Goal: Task Accomplishment & Management: Manage account settings

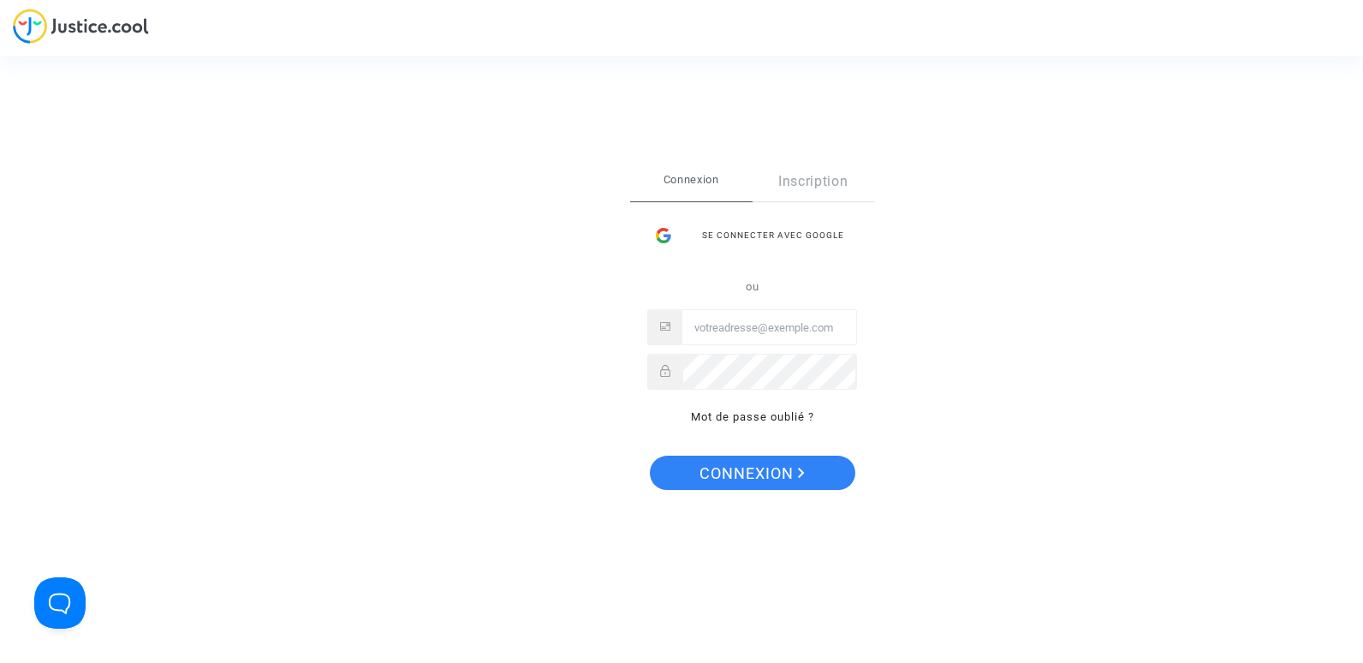
click at [753, 325] on input "Email" at bounding box center [769, 328] width 174 height 34
type input "d"
drag, startPoint x: 756, startPoint y: 324, endPoint x: 628, endPoint y: 330, distance: 128.6
click at [628, 330] on div "Se connecter Connexion Inscription Se connecter avec Google ou passen Mot de pa…" at bounding box center [681, 332] width 171 height 408
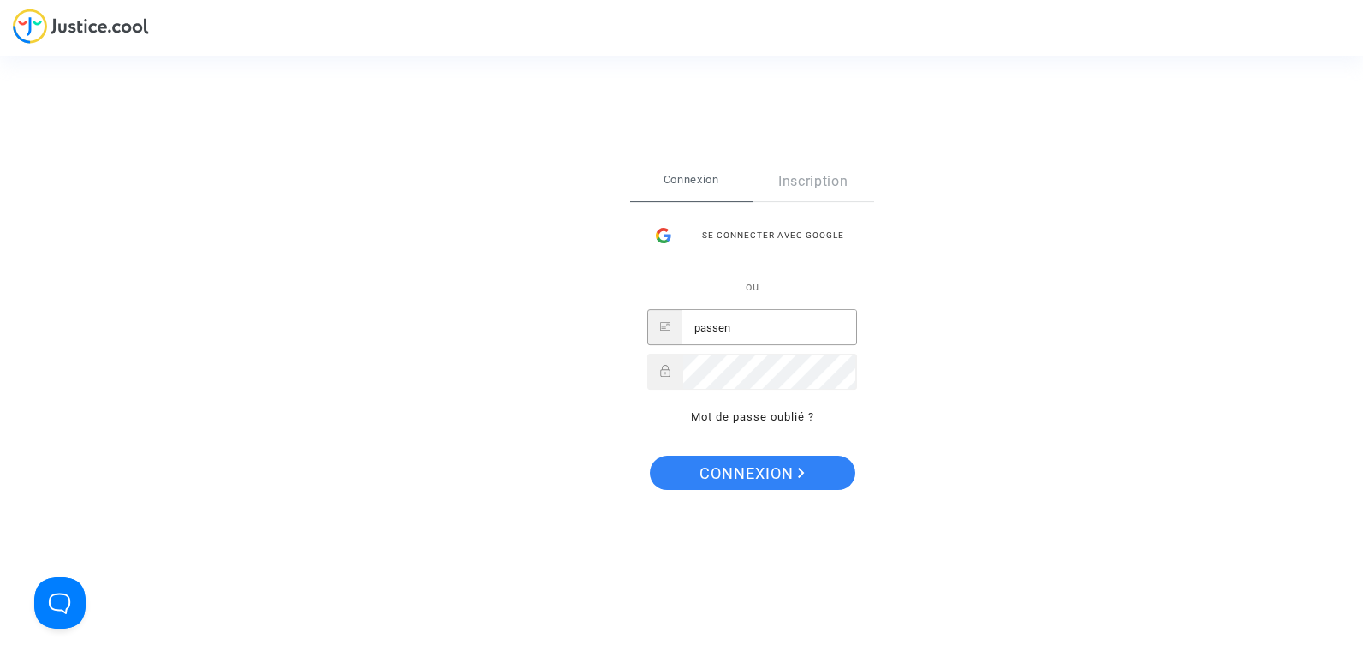
paste input "gerdavithakobyan@passenger.am"
type input "passengerdavithakobyan@passenger.am"
click at [650, 455] on button "Connexion" at bounding box center [752, 472] width 205 height 34
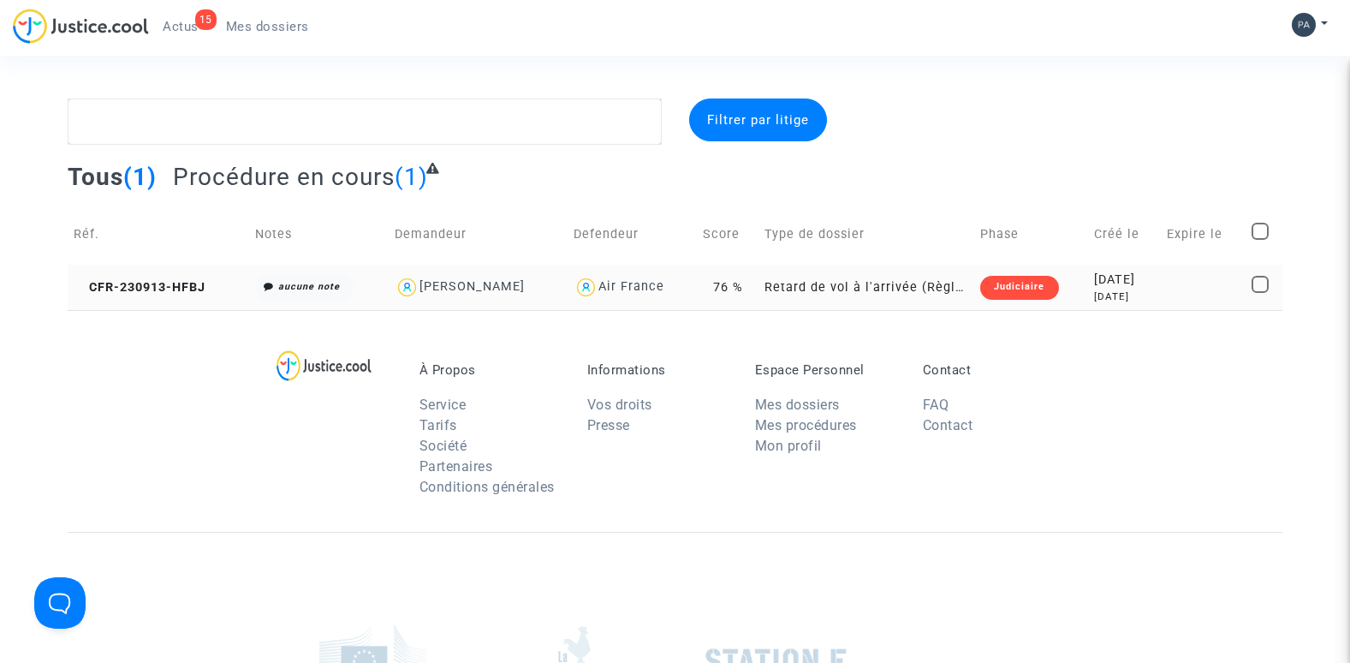
click at [854, 289] on td "Retard de vol à l'arrivée (Règlement CE n°261/2004)" at bounding box center [867, 287] width 216 height 45
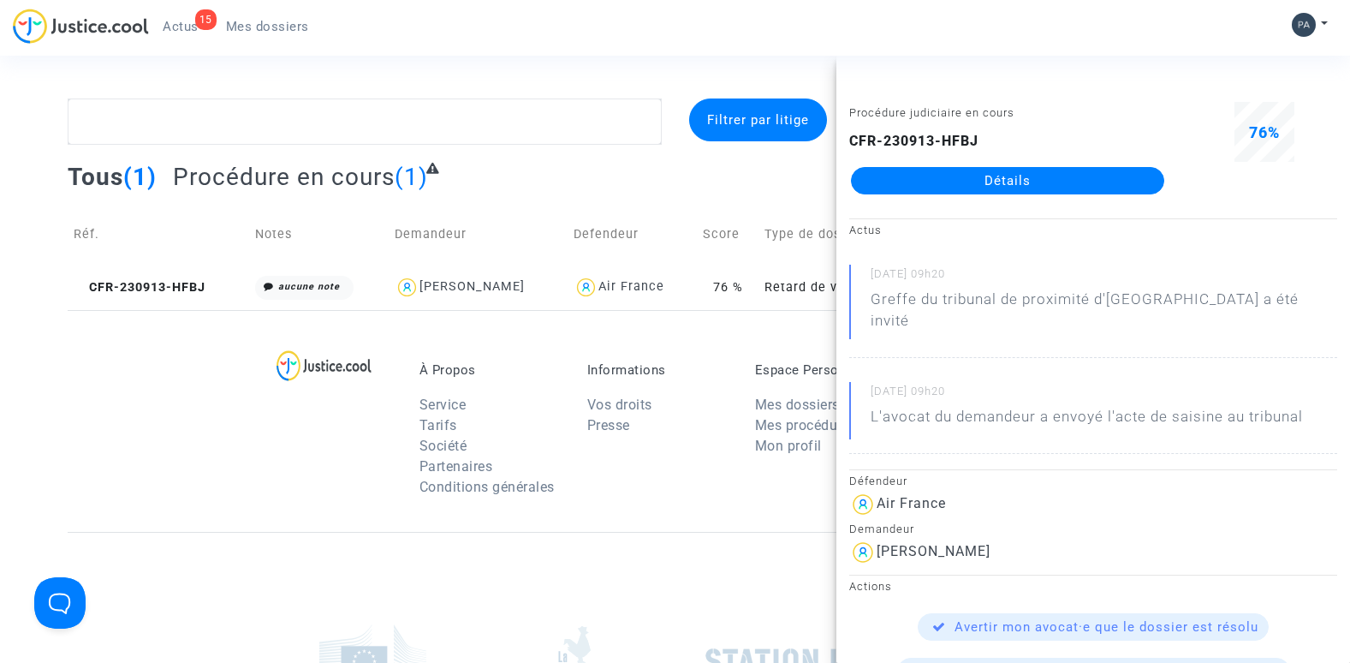
click at [668, 331] on div "À Propos Service Tarifs Société Partenaires Conditions générales Informations V…" at bounding box center [675, 421] width 1215 height 222
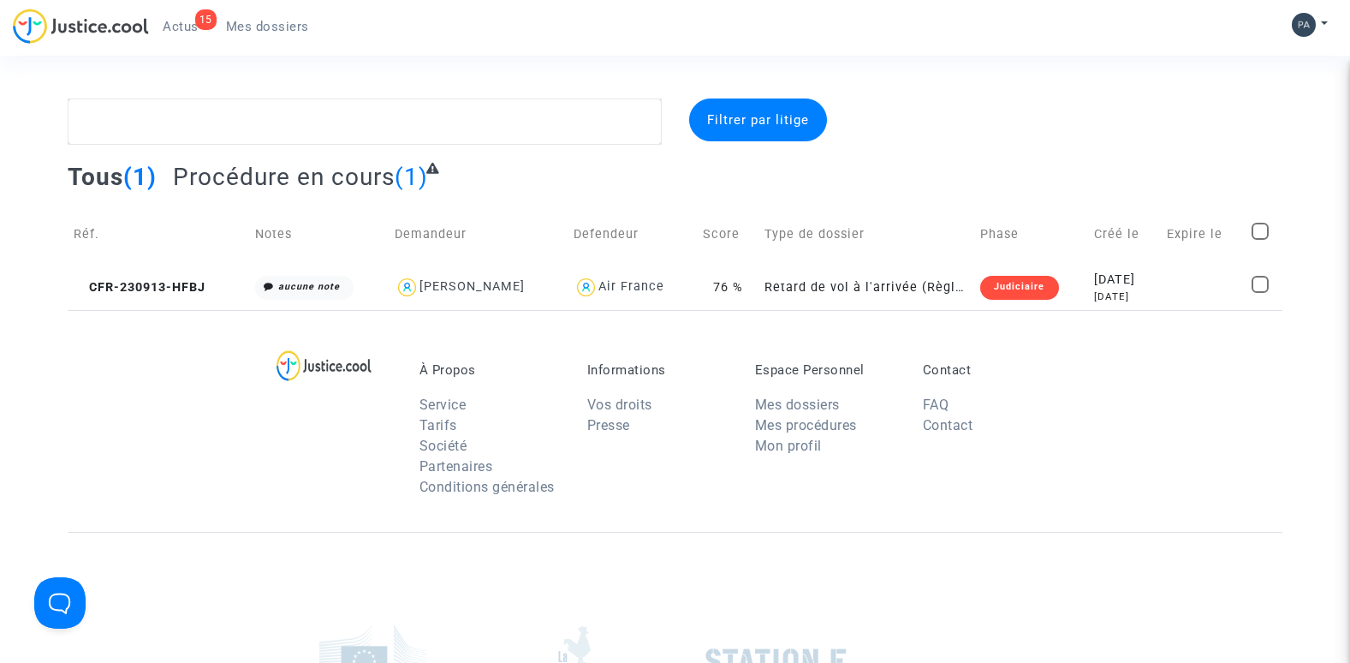
click at [281, 29] on span "Mes dossiers" at bounding box center [267, 26] width 83 height 15
click at [894, 297] on td "Retard de vol à l'arrivée (Règlement CE n°261/2004)" at bounding box center [867, 287] width 216 height 45
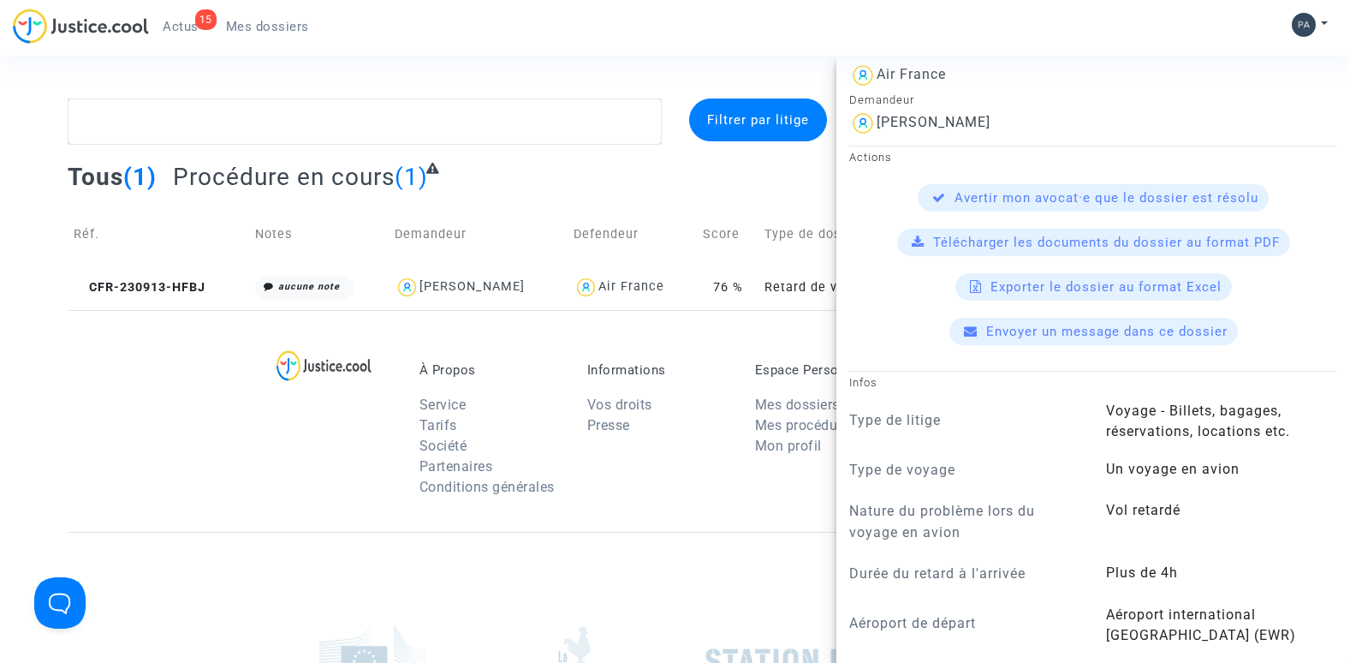
scroll to position [428, 0]
click at [1066, 235] on span "Télécharger les documents du dossier au format PDF" at bounding box center [1106, 242] width 347 height 15
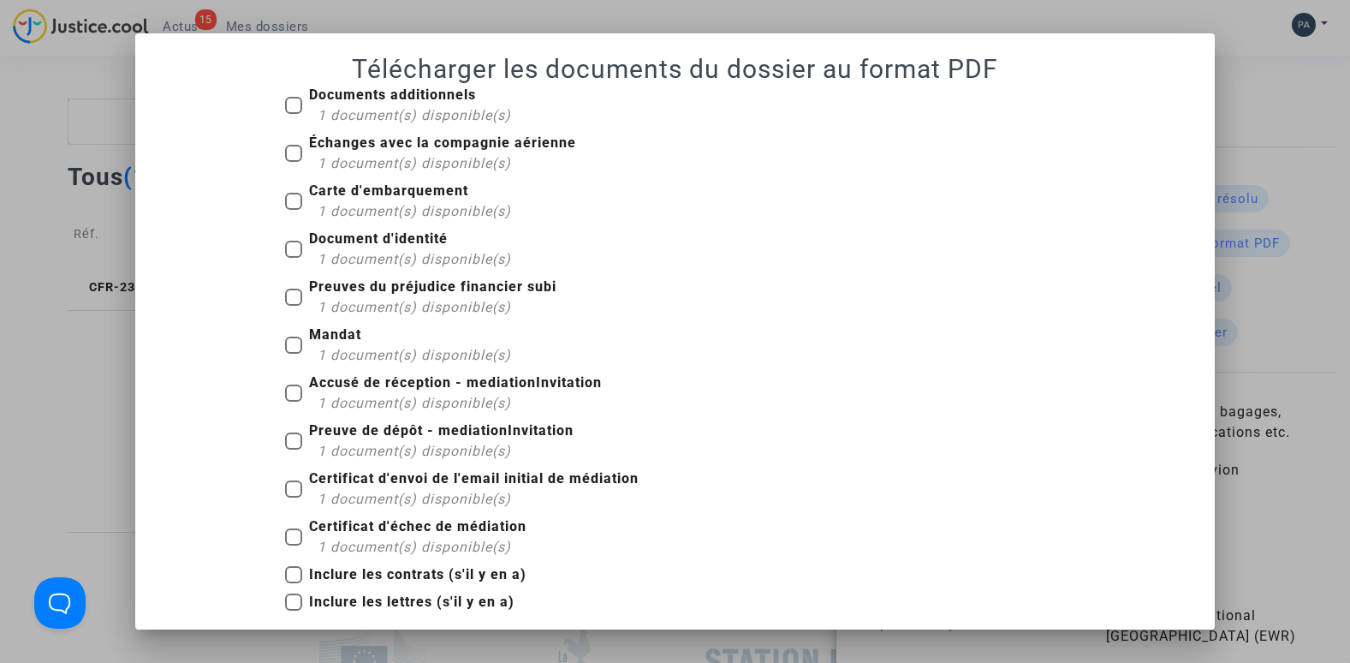
scroll to position [9, 0]
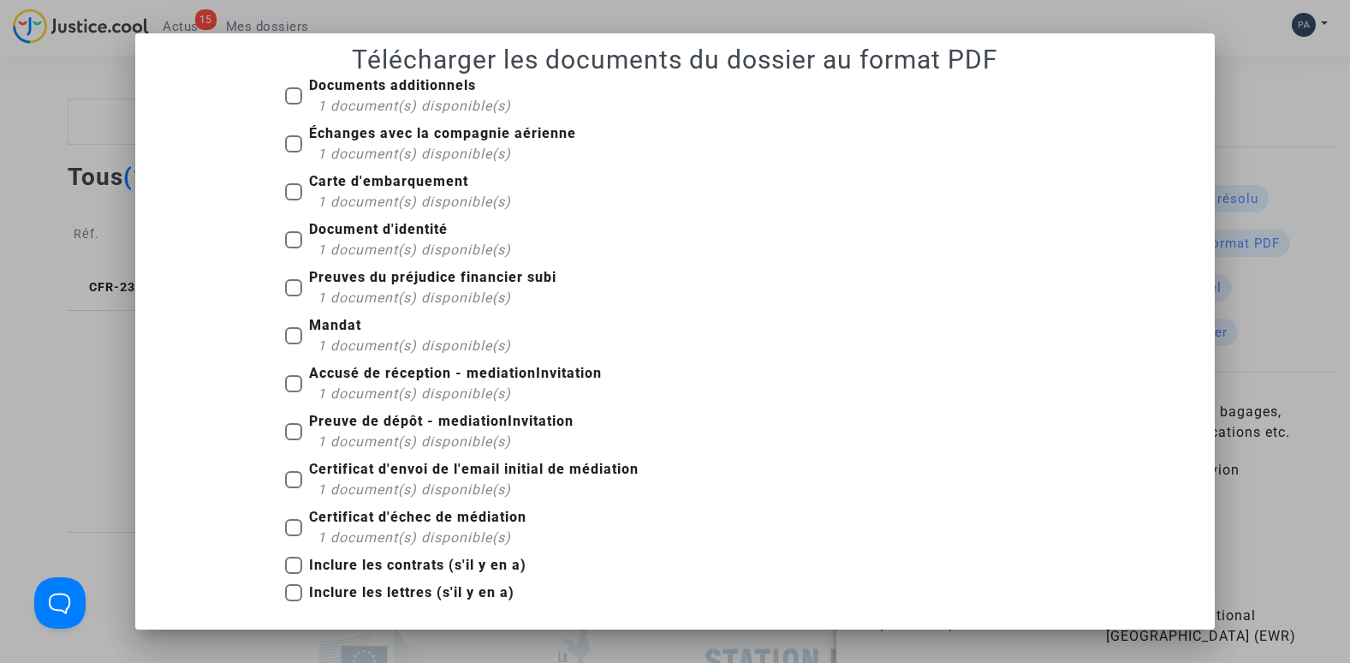
click at [288, 139] on span at bounding box center [293, 143] width 17 height 17
click at [293, 152] on input "Échanges avec la compagnie aérienne 1 document(s) disponible(s)" at bounding box center [293, 152] width 1 height 1
checkbox input "true"
click at [285, 93] on span at bounding box center [293, 95] width 17 height 17
click at [293, 104] on input "Documents additionnels 1 document(s) disponible(s)" at bounding box center [293, 104] width 1 height 1
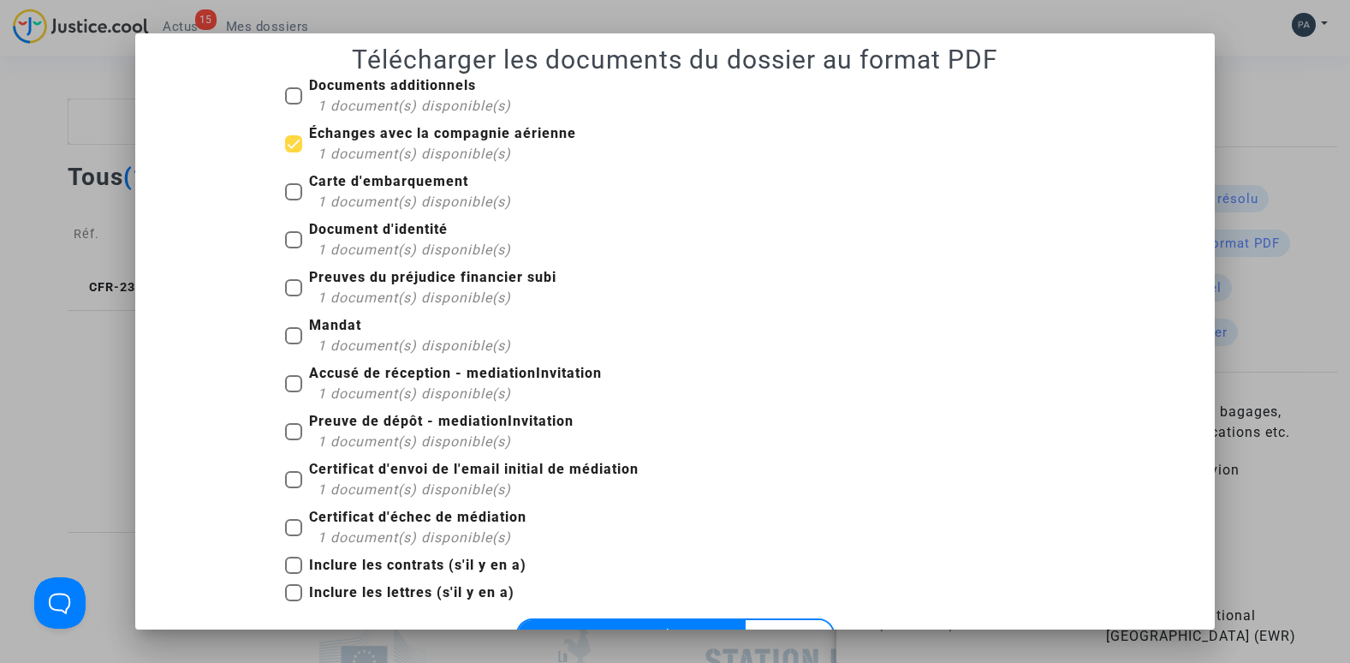
checkbox input "true"
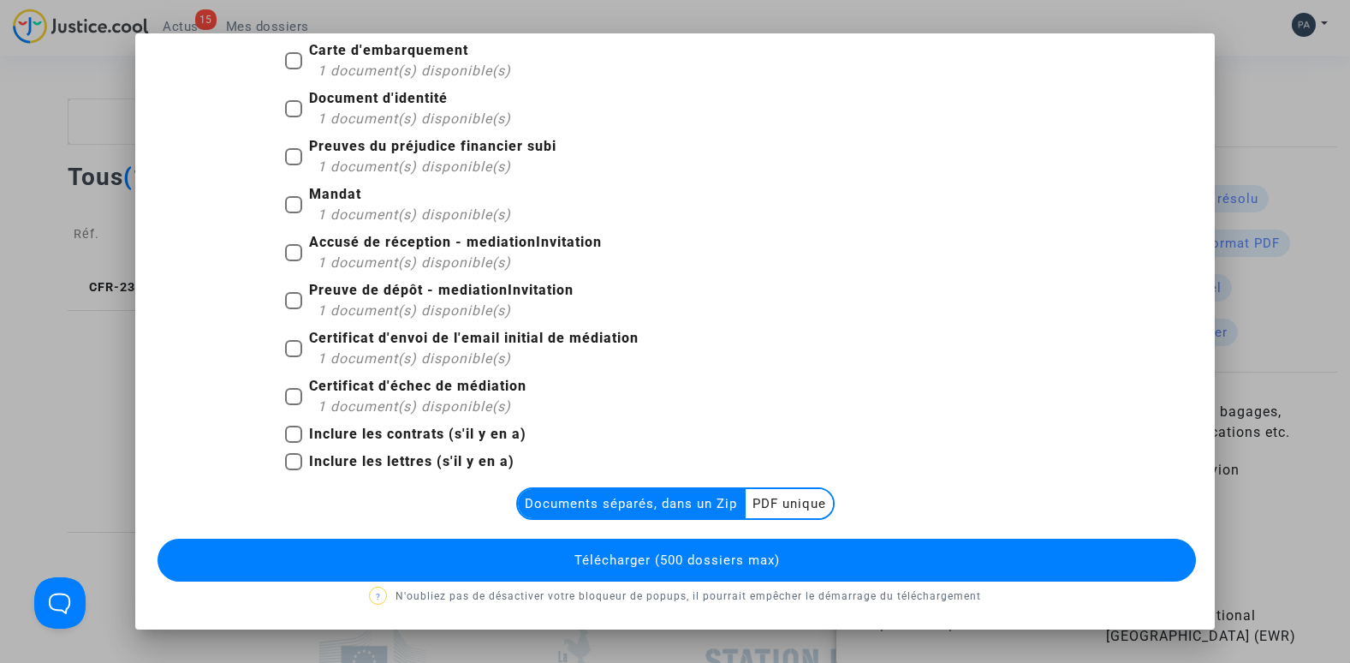
click at [646, 557] on span "Télécharger (500 dossiers max)" at bounding box center [676, 559] width 205 height 15
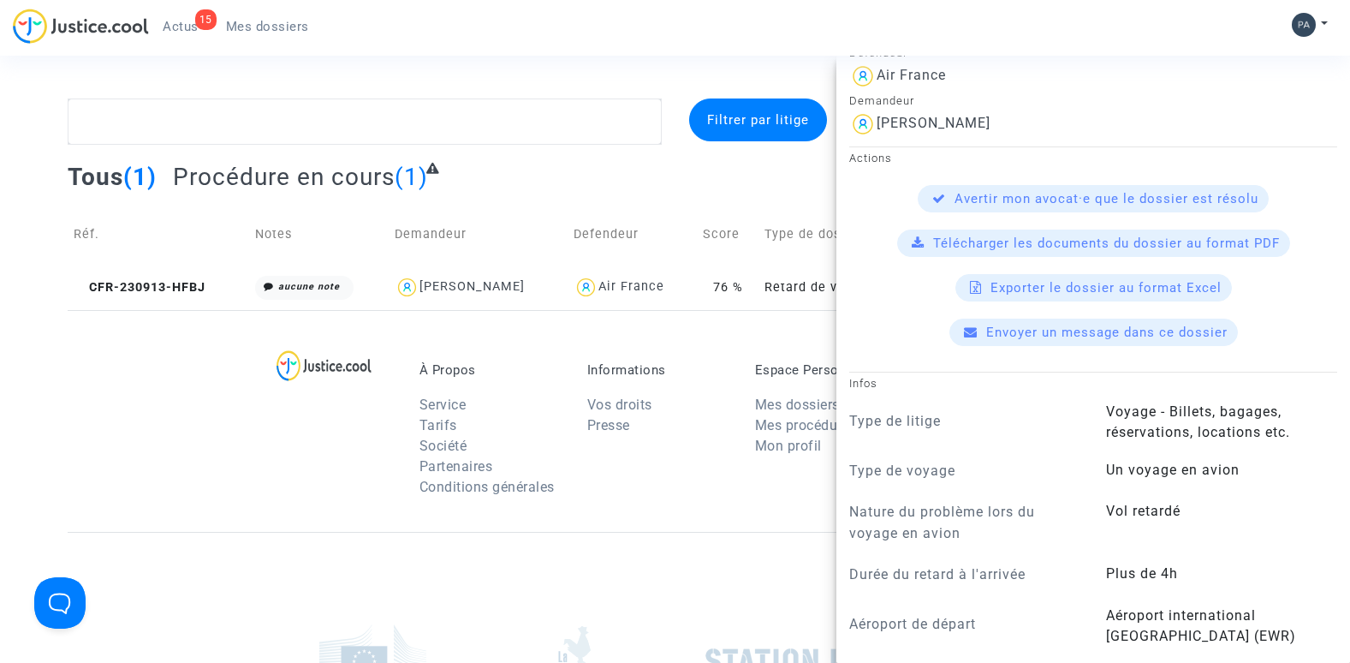
click at [721, 315] on div "À Propos Service Tarifs Société Partenaires Conditions générales Informations V…" at bounding box center [675, 421] width 1215 height 222
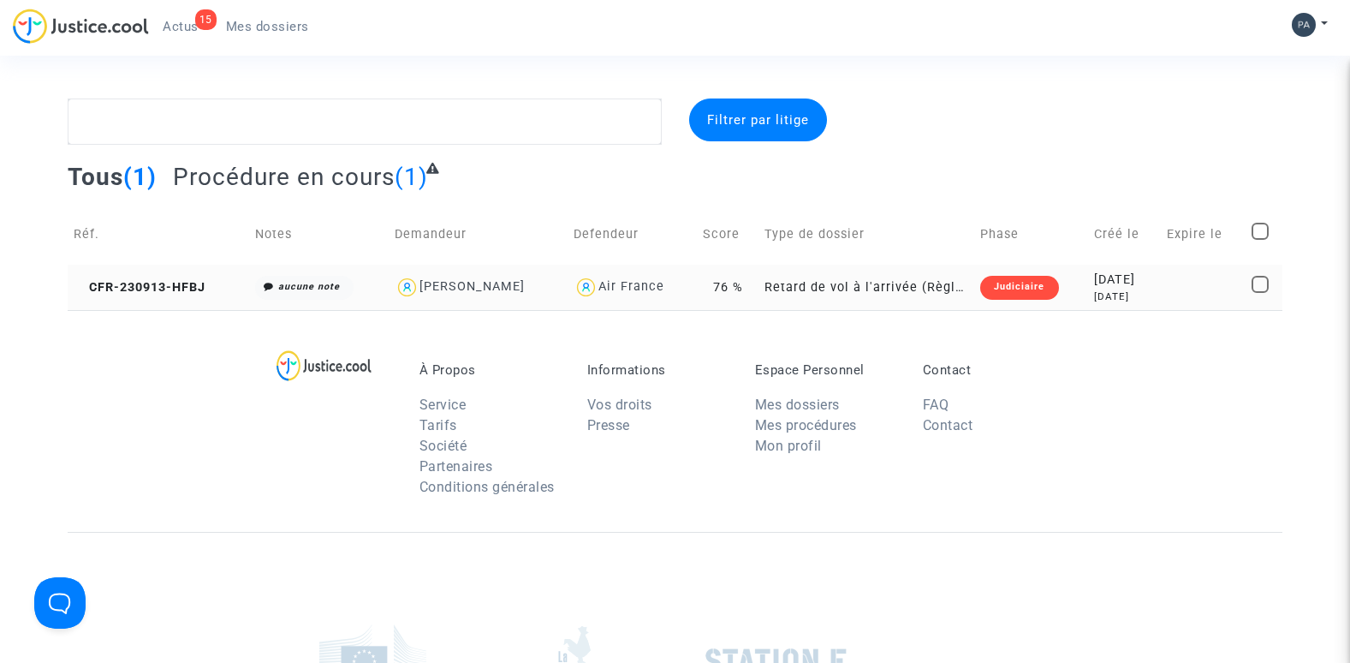
click at [759, 291] on td "Retard de vol à l'arrivée (Règlement CE n°261/2004)" at bounding box center [867, 287] width 216 height 45
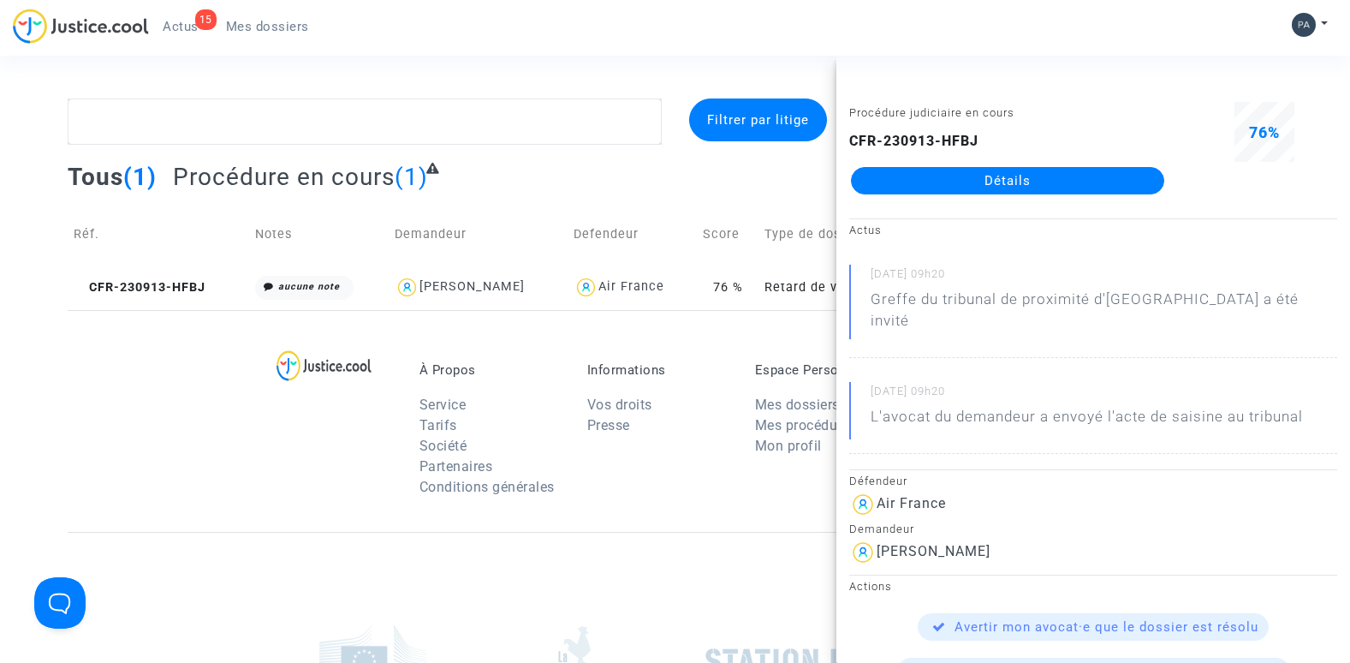
click at [967, 170] on link "Détails" at bounding box center [1007, 180] width 313 height 27
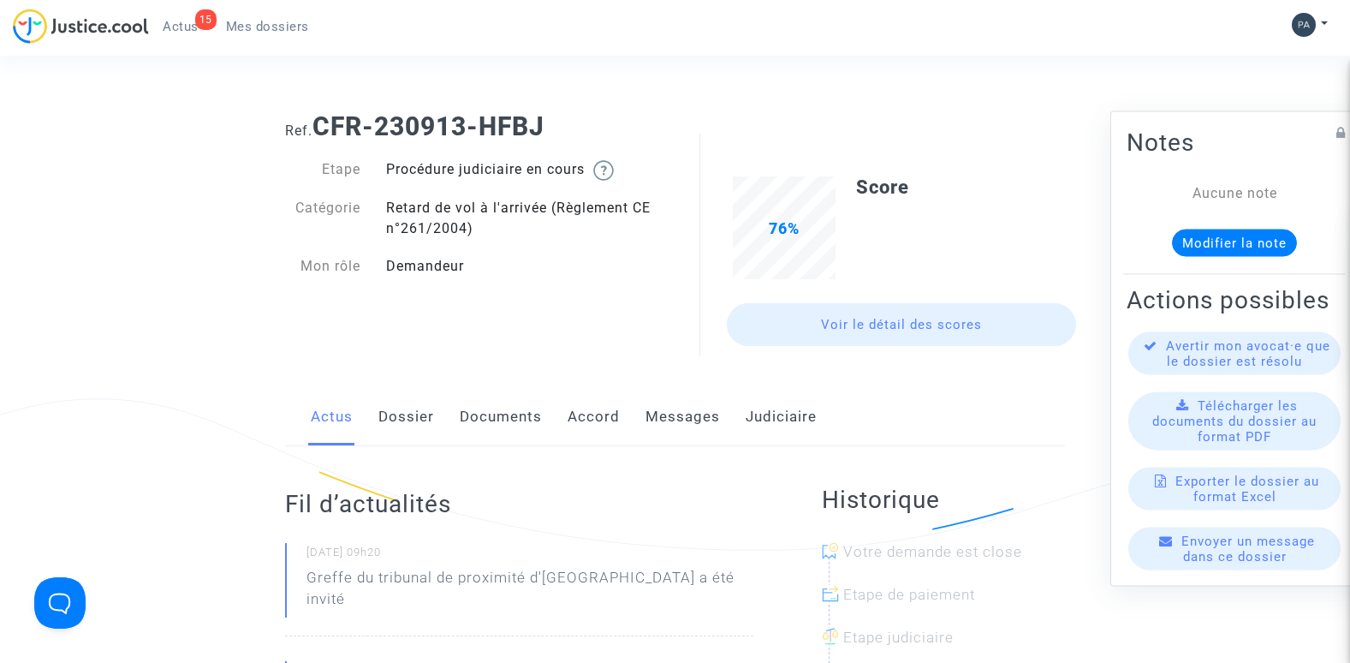
click at [477, 413] on link "Documents" at bounding box center [501, 417] width 82 height 57
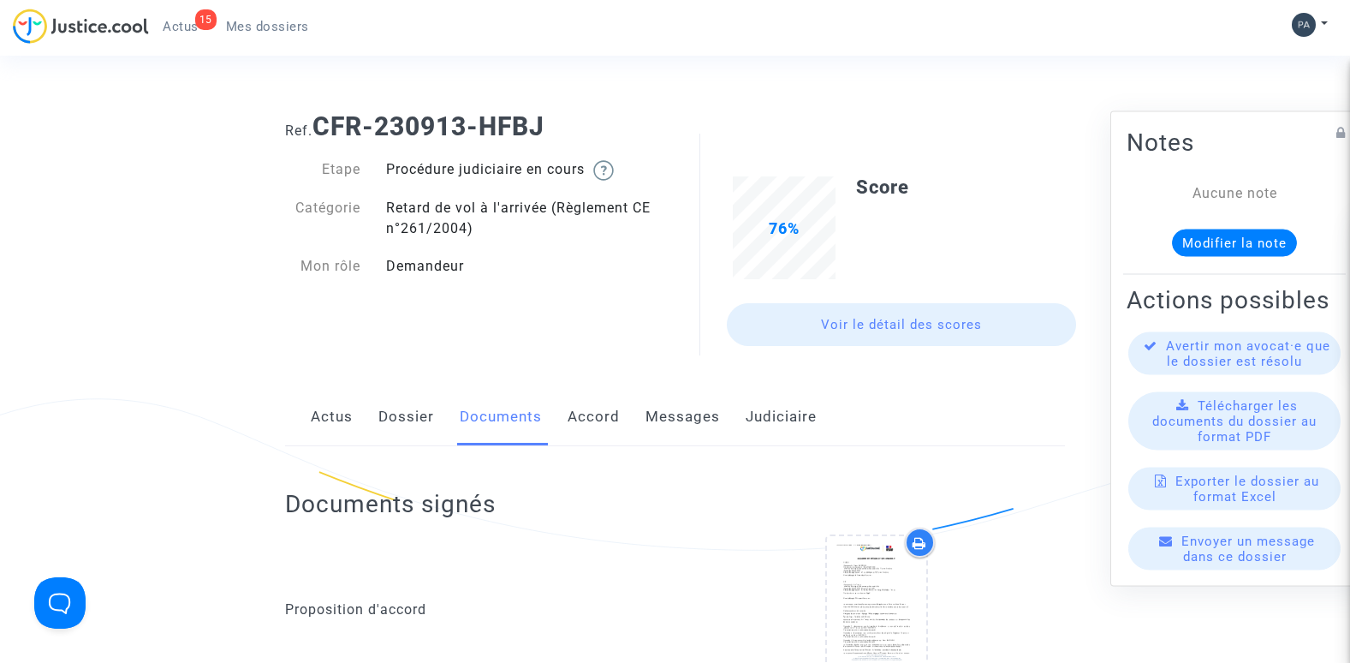
click at [588, 418] on link "Accord" at bounding box center [594, 417] width 52 height 57
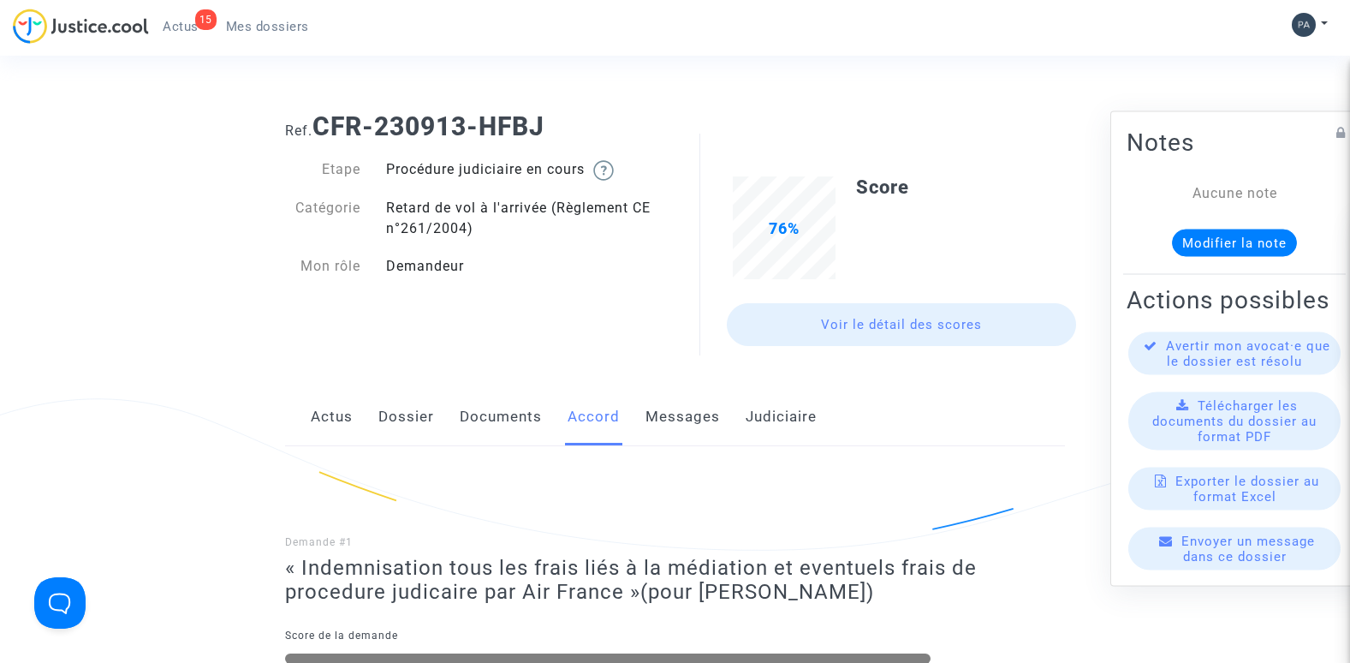
click at [497, 409] on link "Documents" at bounding box center [501, 417] width 82 height 57
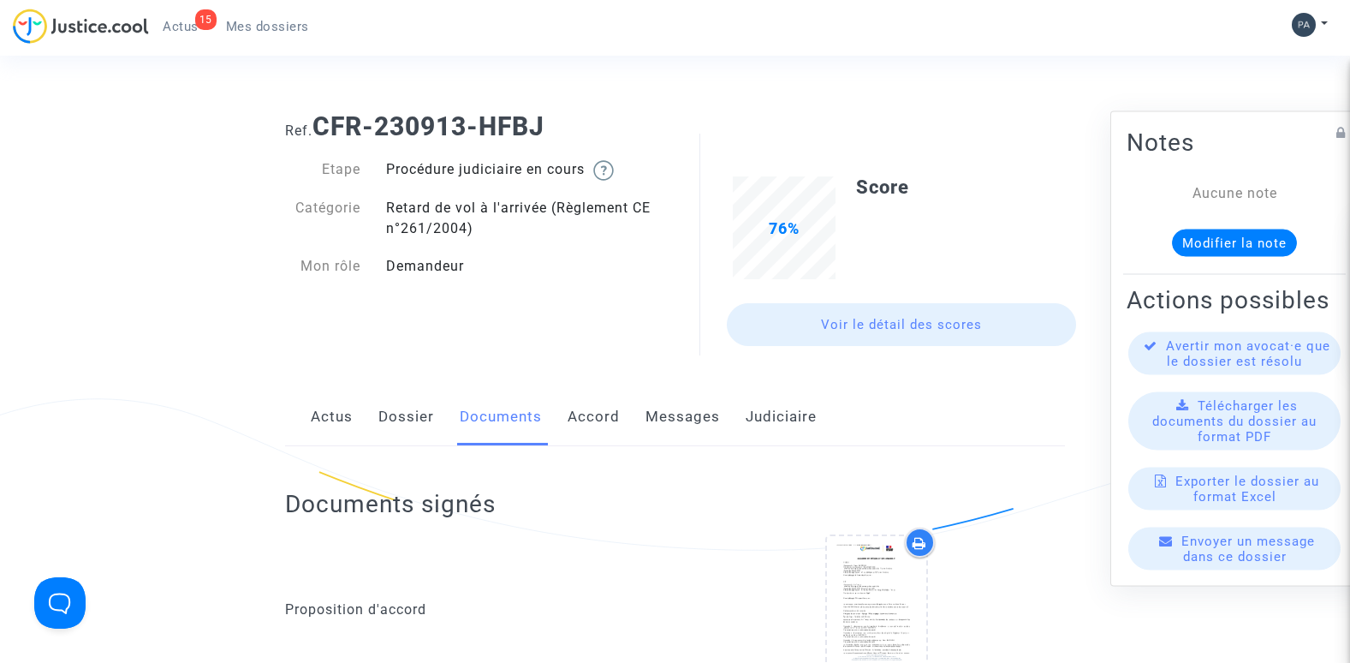
click at [765, 424] on link "Judiciaire" at bounding box center [781, 417] width 71 height 57
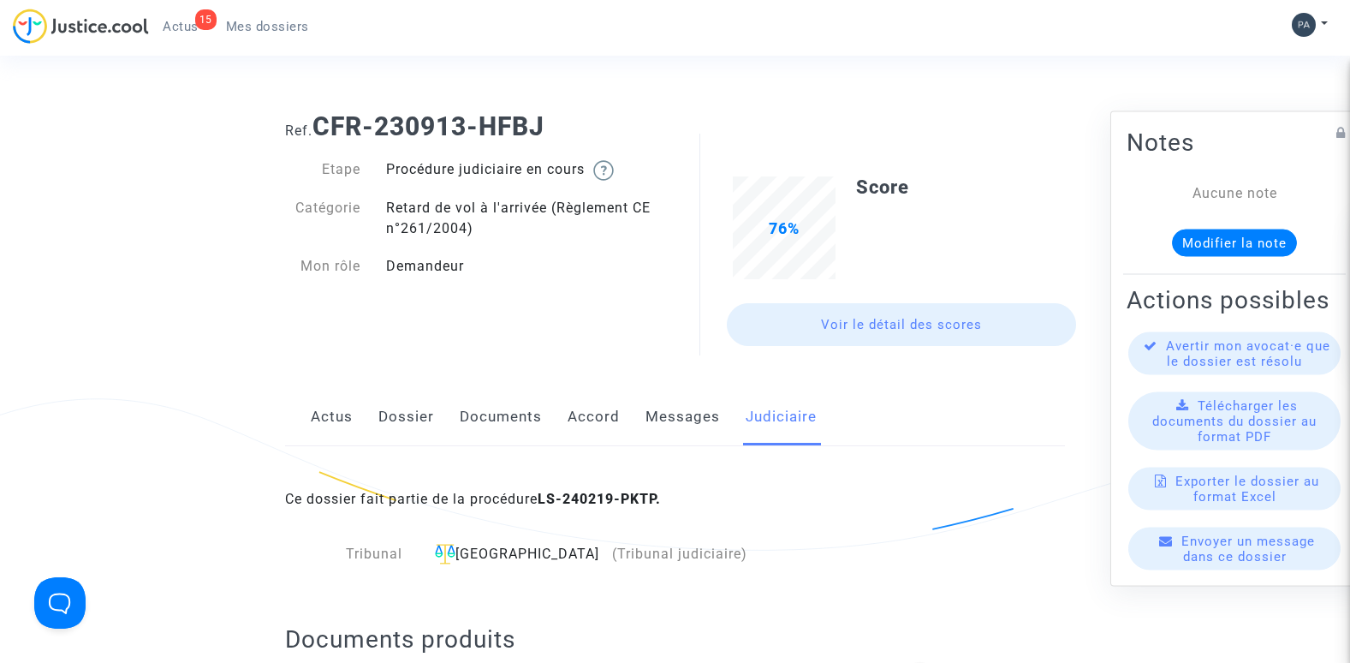
scroll to position [171, 0]
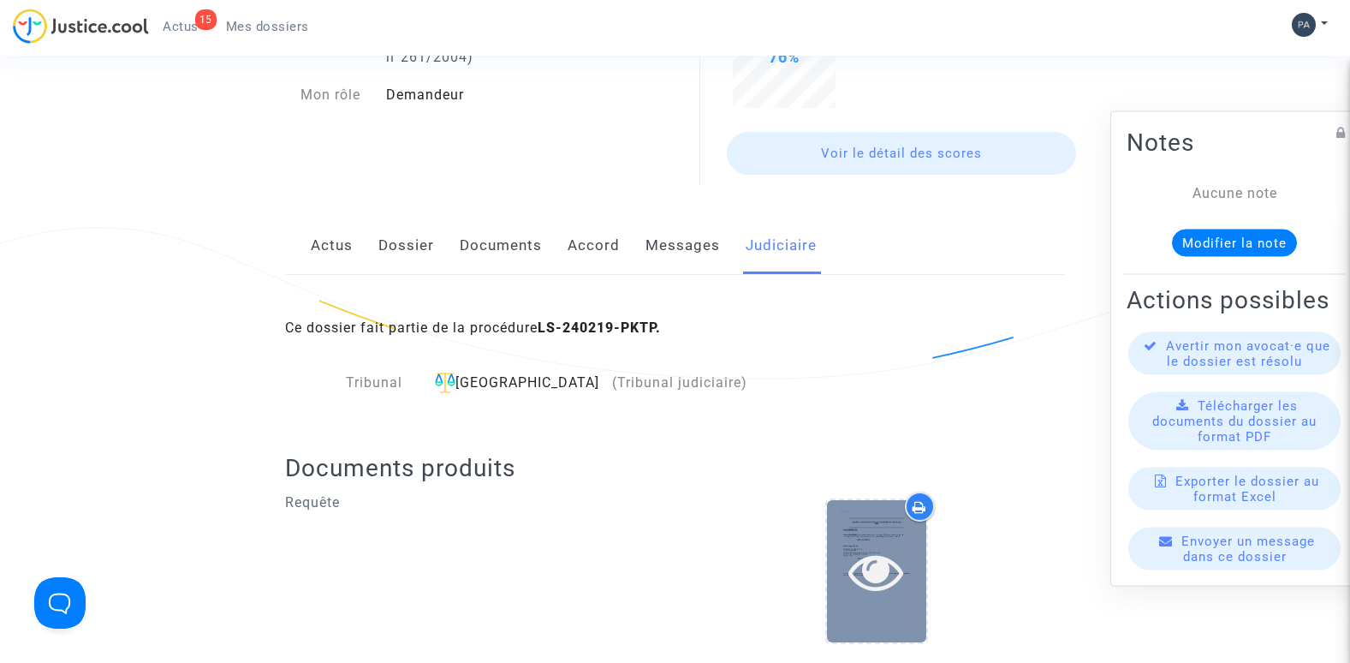
click at [872, 540] on div at bounding box center [876, 570] width 99 height 141
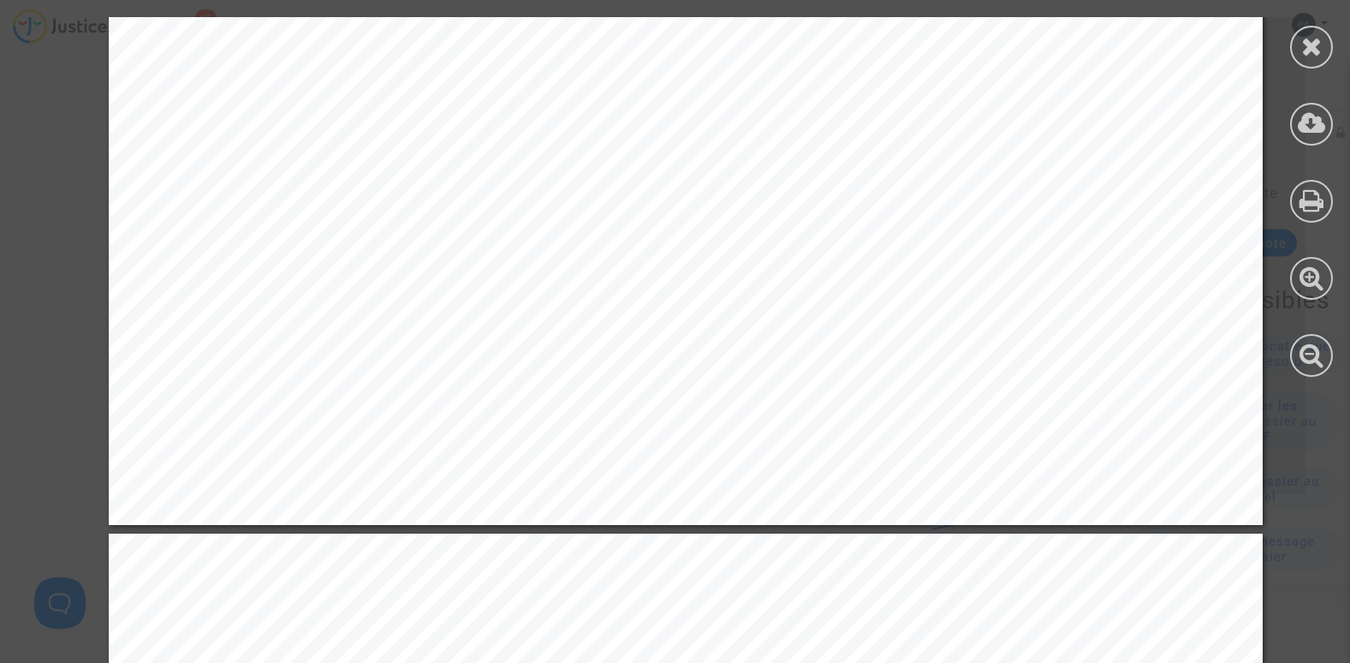
scroll to position [37420, 0]
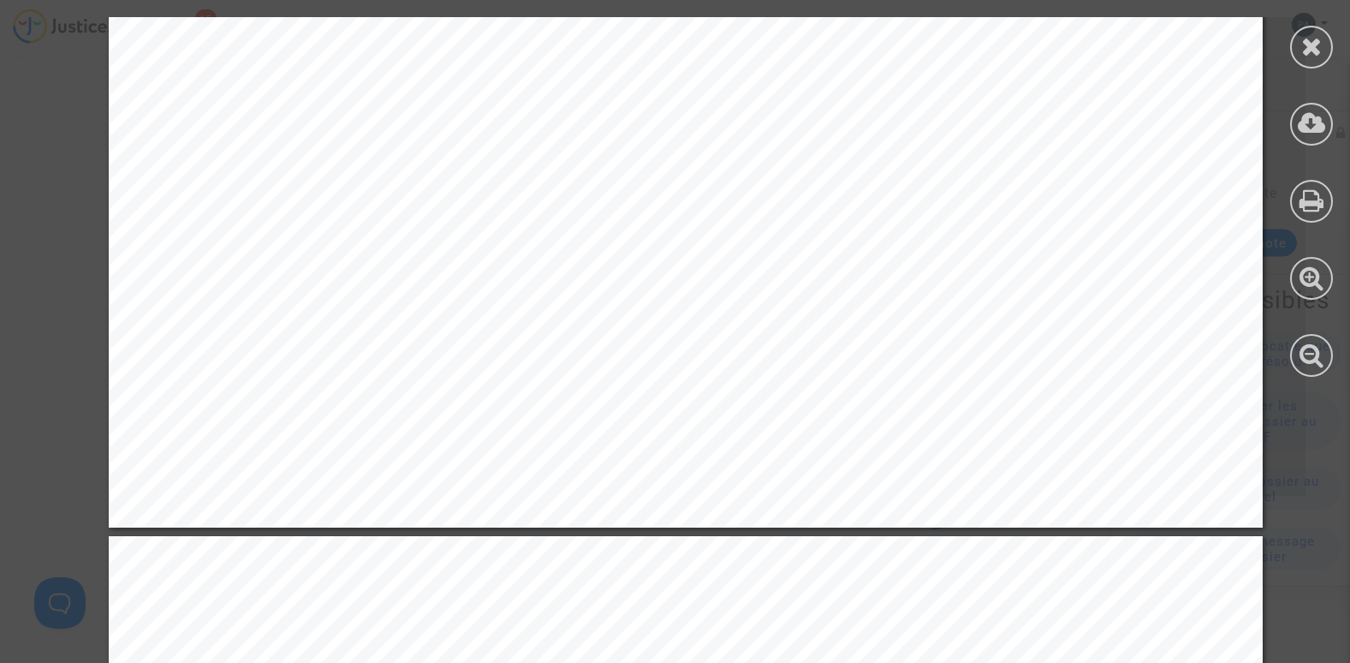
drag, startPoint x: 1348, startPoint y: 213, endPoint x: 1338, endPoint y: 107, distance: 106.6
click at [1342, 120] on div at bounding box center [1311, 197] width 77 height 394
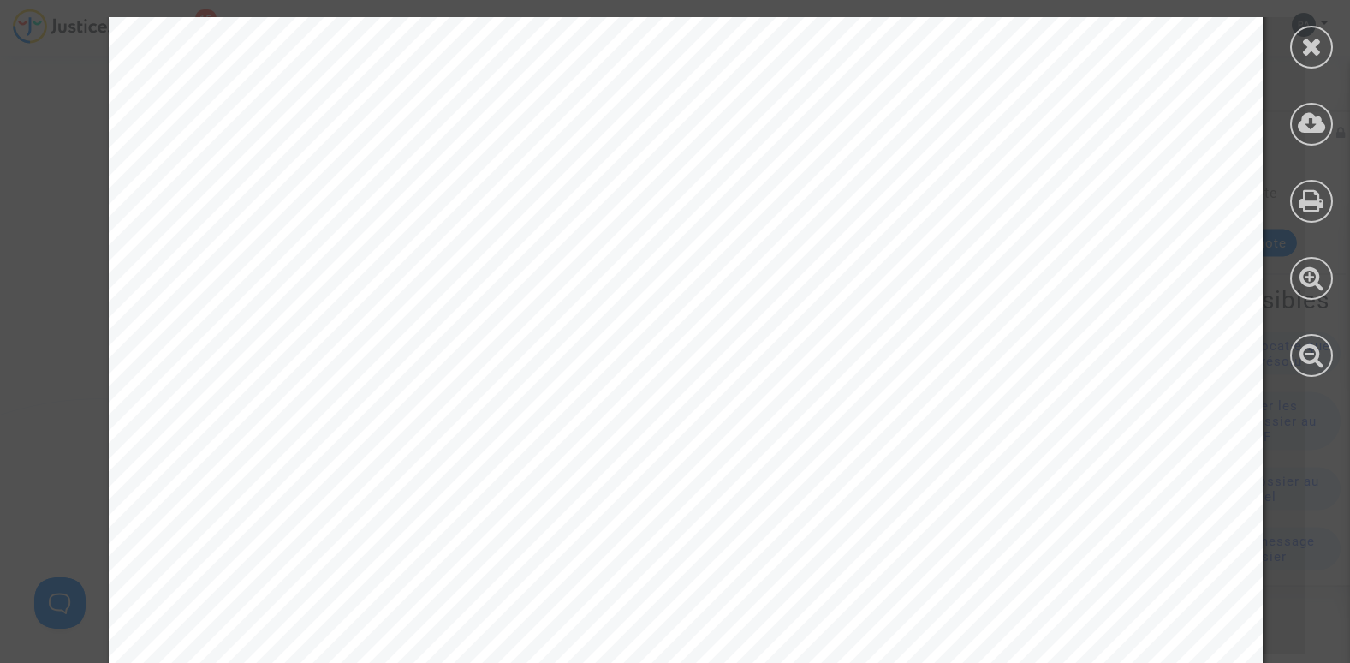
scroll to position [257, 0]
drag, startPoint x: 295, startPoint y: 387, endPoint x: 578, endPoint y: 394, distance: 282.6
click at [578, 394] on span "Email : [EMAIL_ADDRESS][DOMAIN_NAME]" at bounding box center [465, 388] width 460 height 20
drag, startPoint x: 578, startPoint y: 394, endPoint x: 519, endPoint y: 235, distance: 169.1
click at [519, 235] on div "REQUETE AU GREFFE DU TRIBUNAL DE PROXIMITÉ DE [GEOGRAPHIC_DATA] À LA DEMANDE DE…" at bounding box center [686, 577] width 1154 height 1634
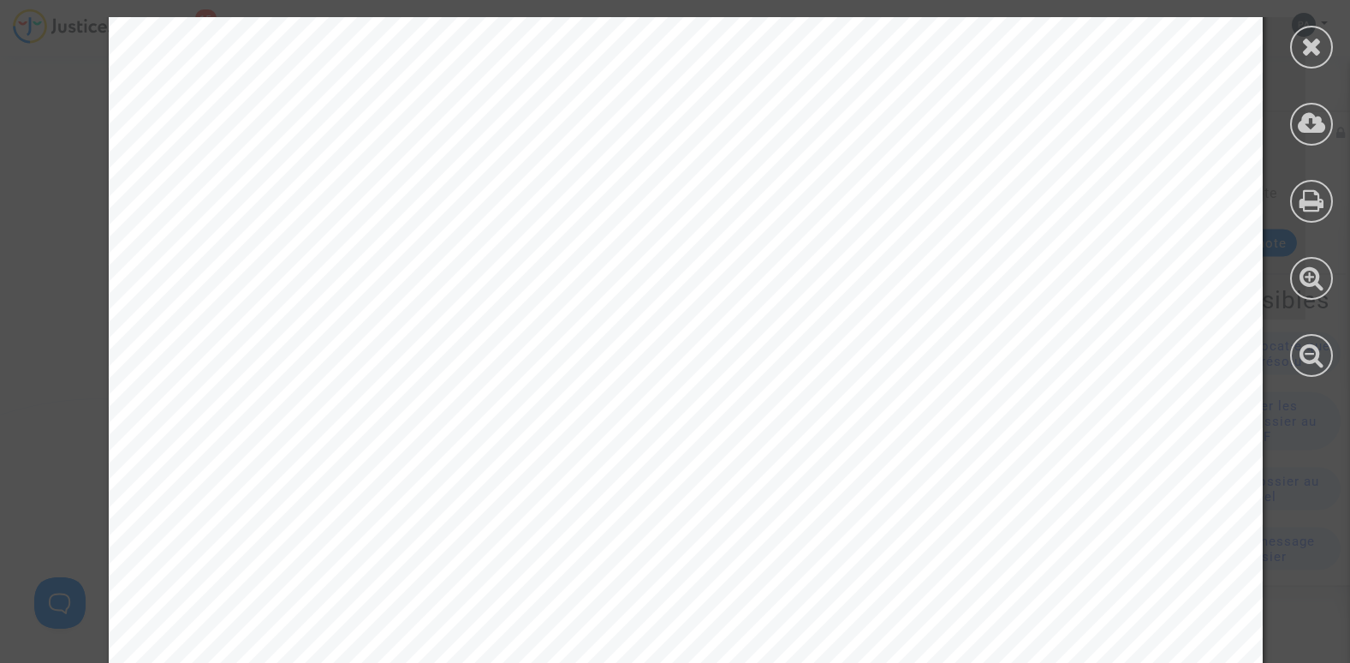
scroll to position [2569, 0]
click at [1308, 43] on icon at bounding box center [1311, 46] width 21 height 26
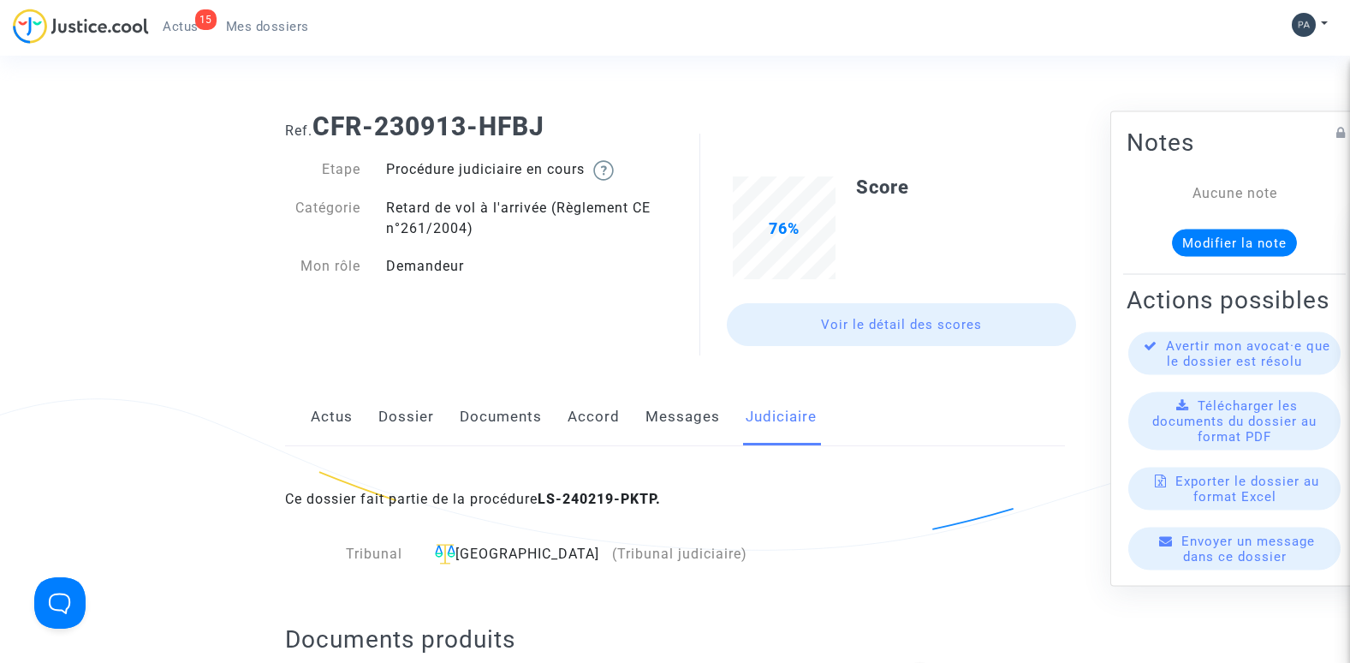
click at [661, 420] on link "Messages" at bounding box center [683, 417] width 74 height 57
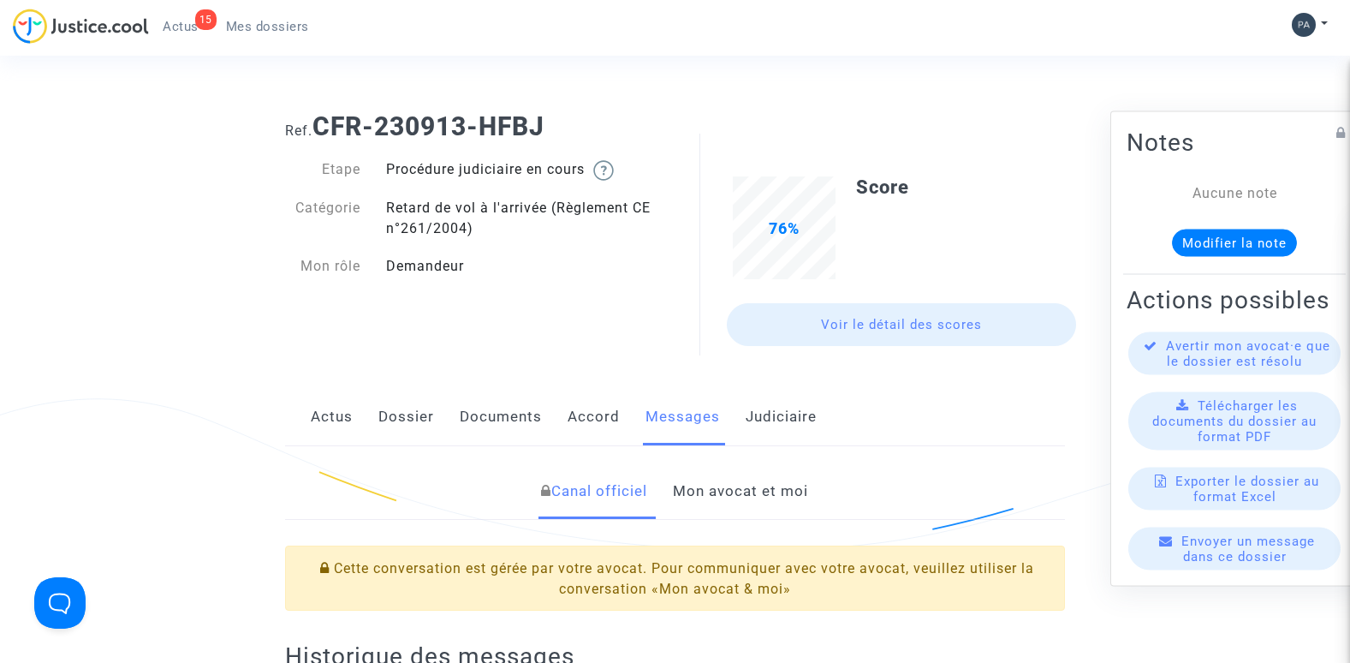
click at [730, 486] on link "Mon avocat et moi" at bounding box center [740, 491] width 135 height 57
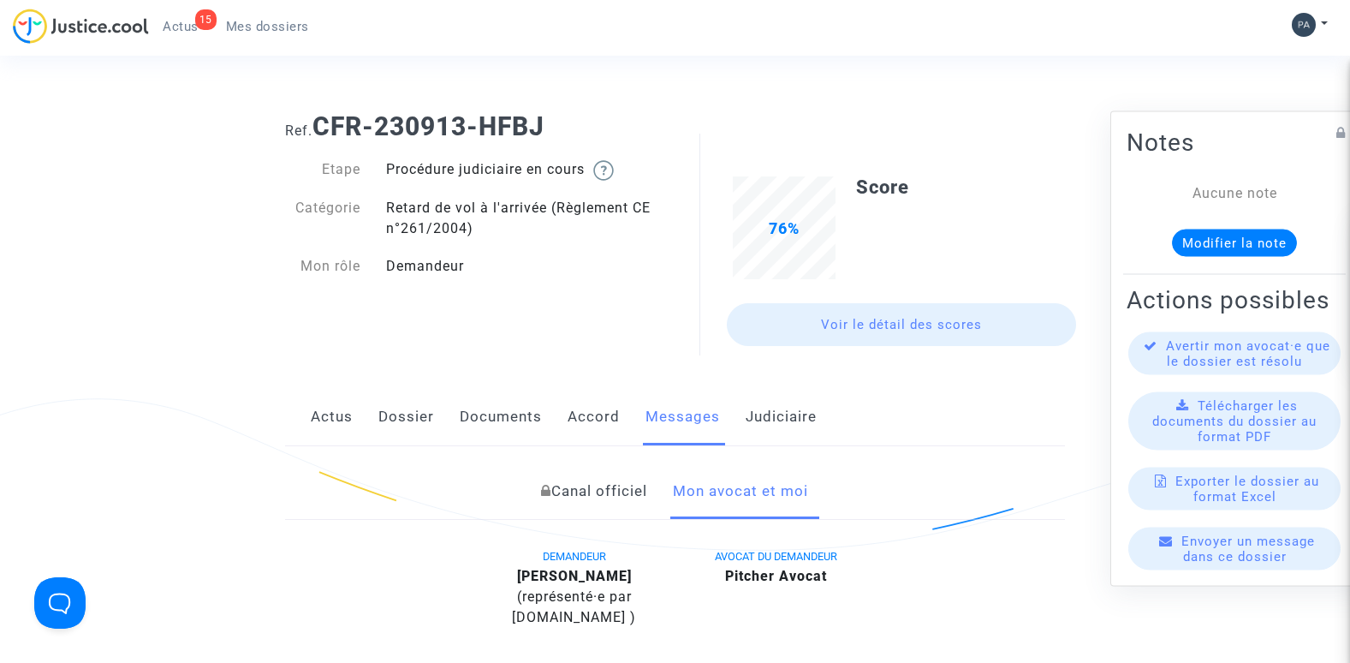
click at [578, 418] on link "Accord" at bounding box center [594, 417] width 52 height 57
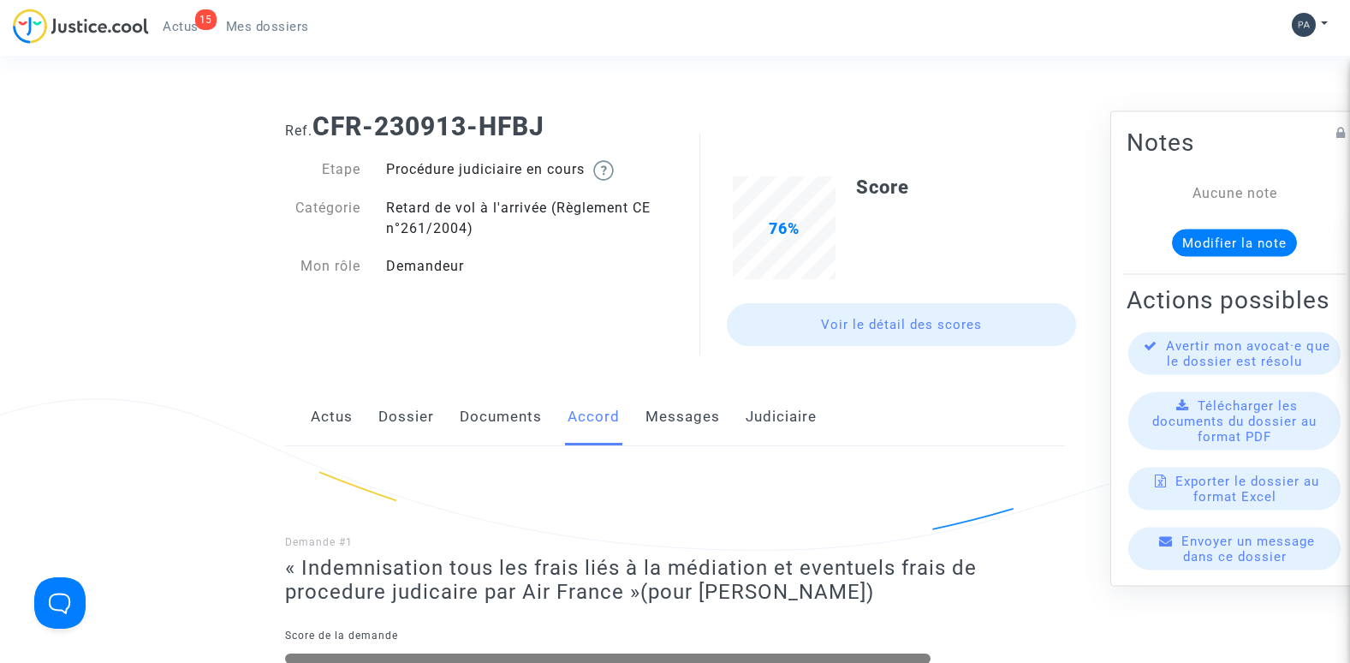
click at [518, 411] on link "Documents" at bounding box center [501, 417] width 82 height 57
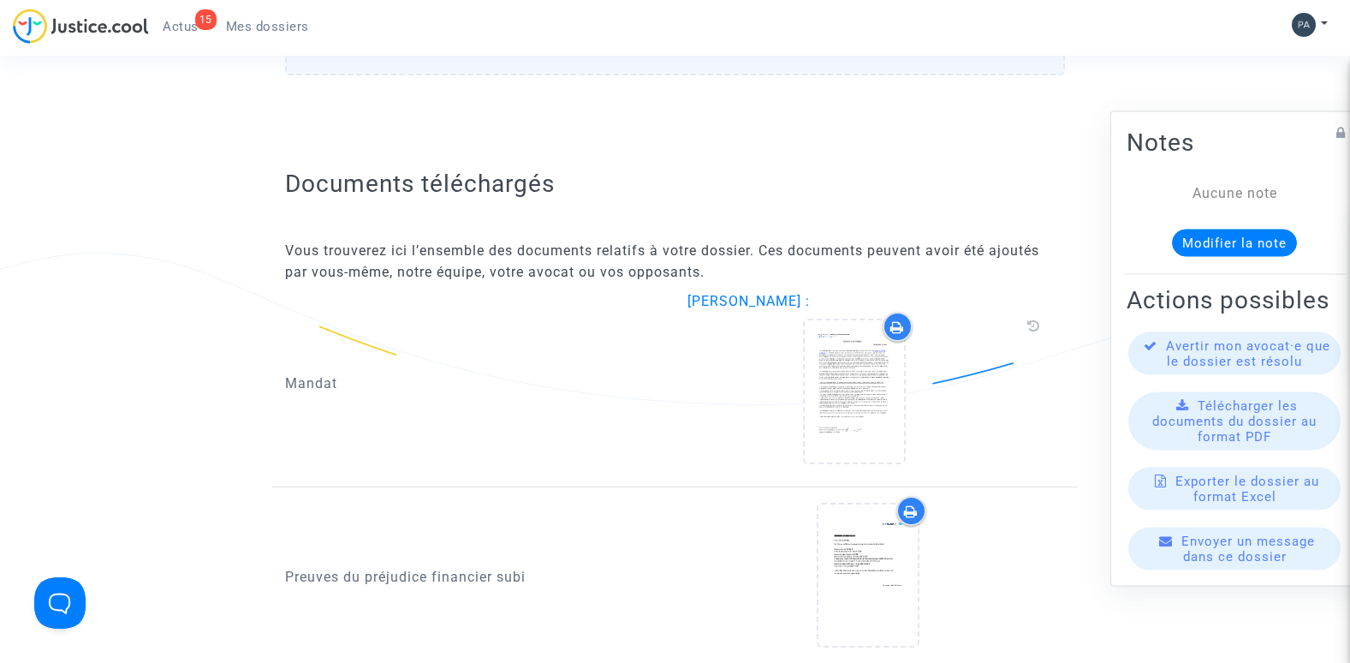
scroll to position [1712, 0]
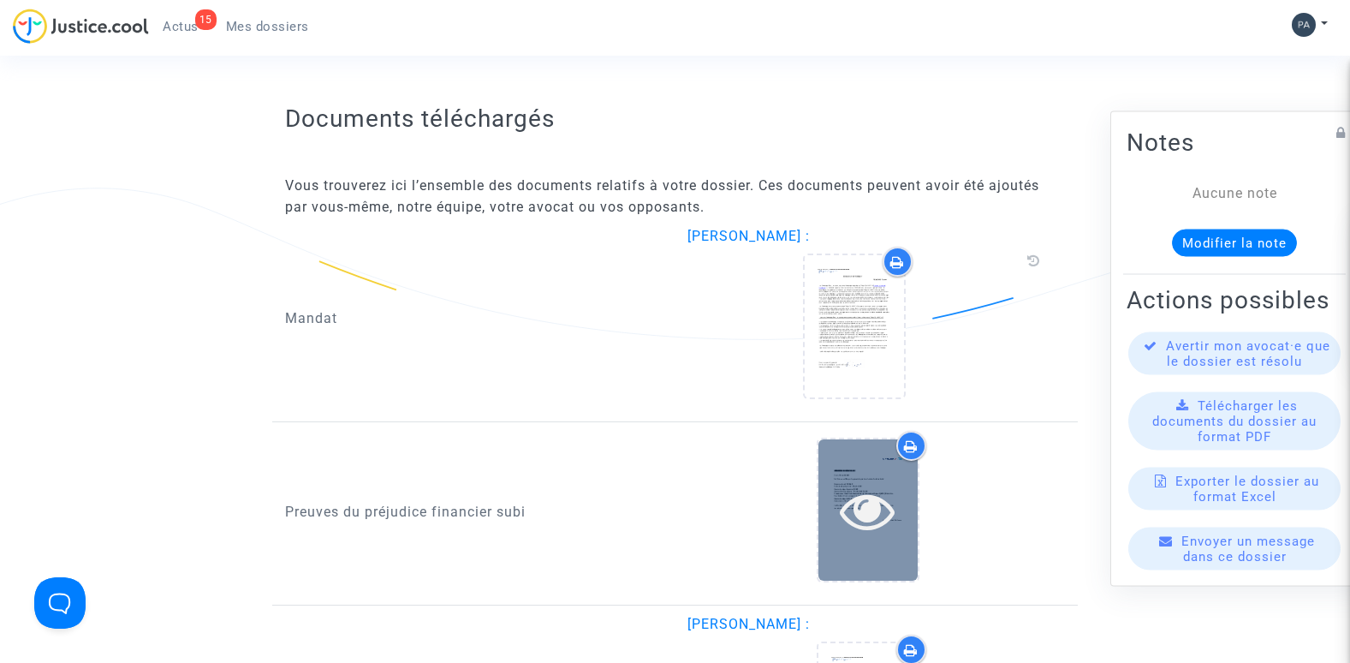
click at [882, 505] on icon at bounding box center [868, 510] width 56 height 55
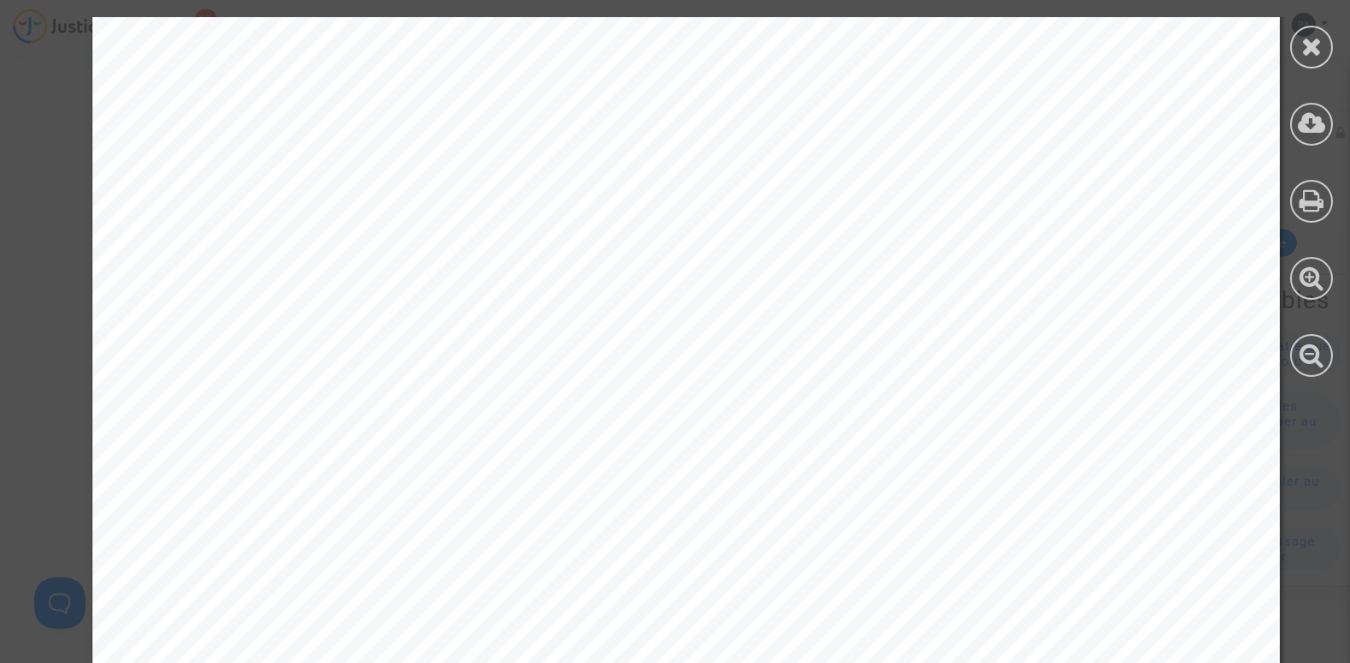
scroll to position [1969, 0]
click at [1307, 43] on icon at bounding box center [1311, 46] width 21 height 26
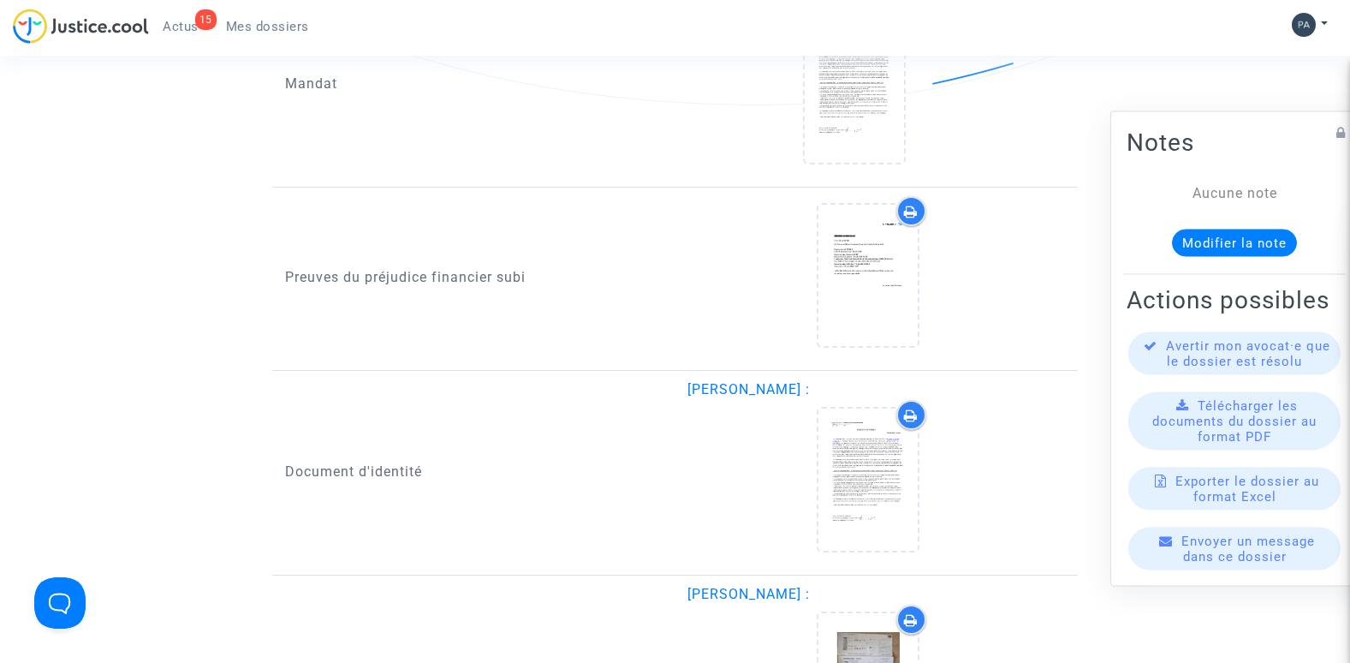
scroll to position [2055, 0]
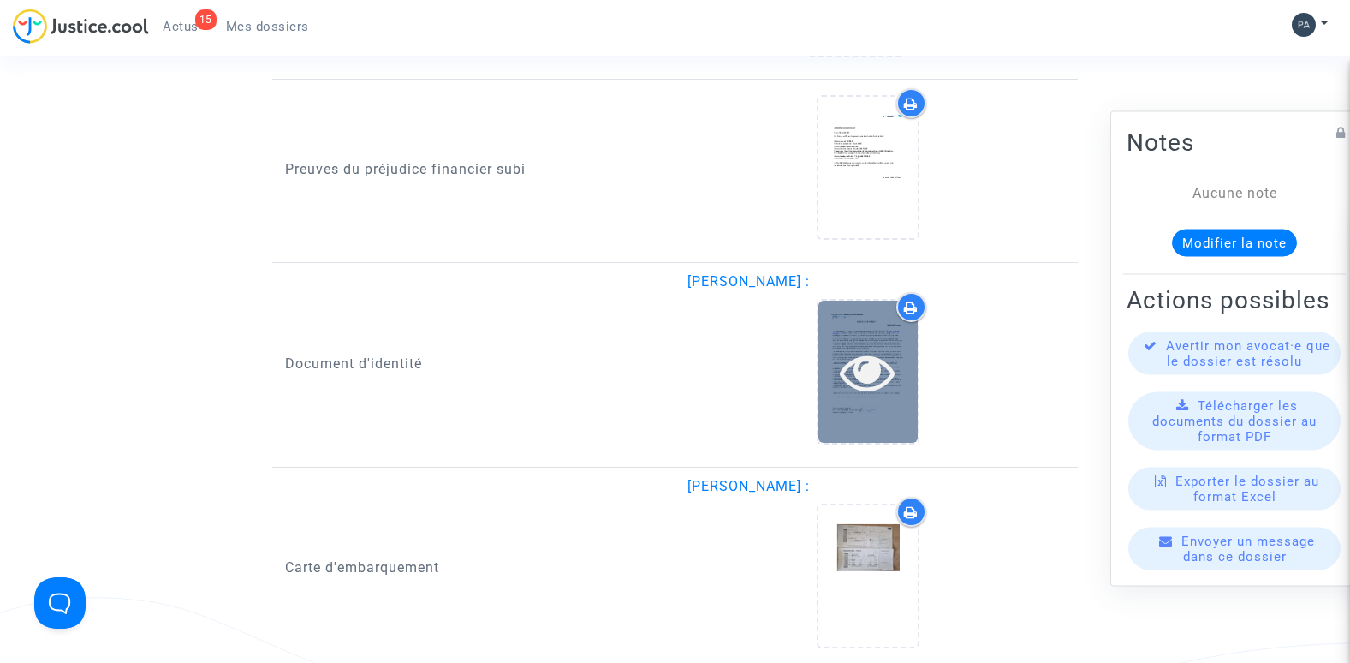
click at [864, 344] on icon at bounding box center [868, 371] width 56 height 55
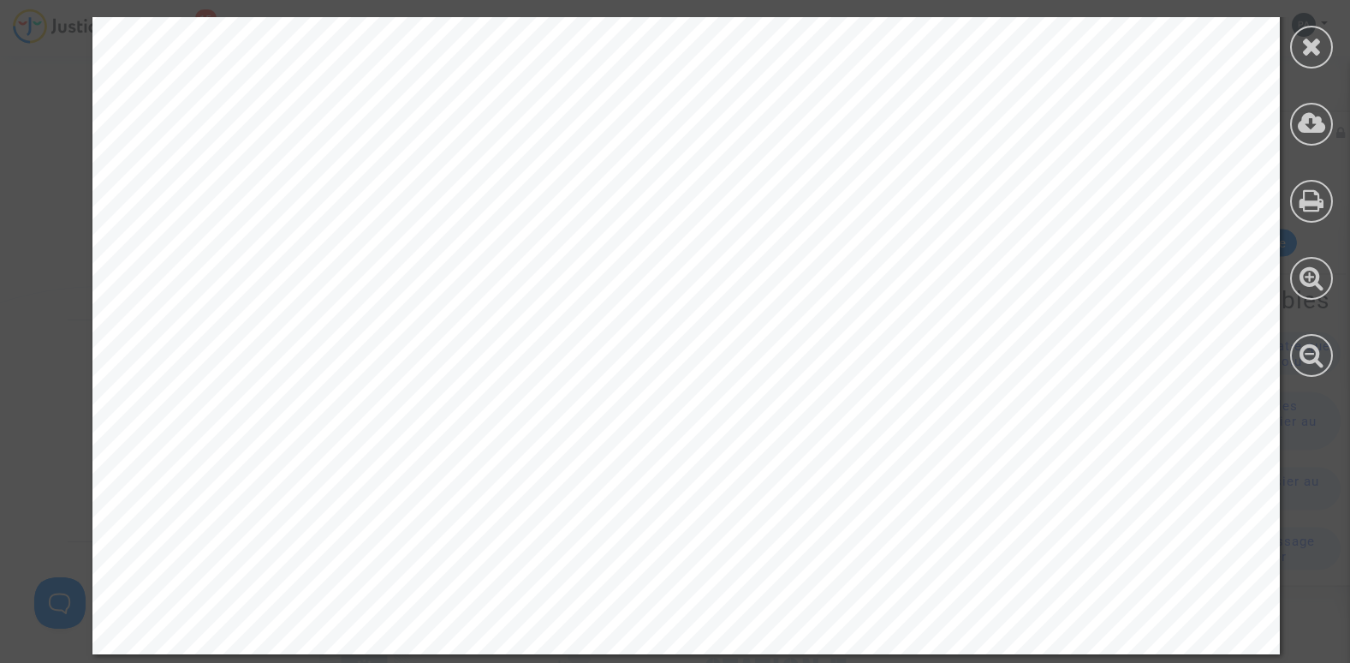
scroll to position [3409, 0]
click at [1301, 45] on icon at bounding box center [1311, 46] width 21 height 26
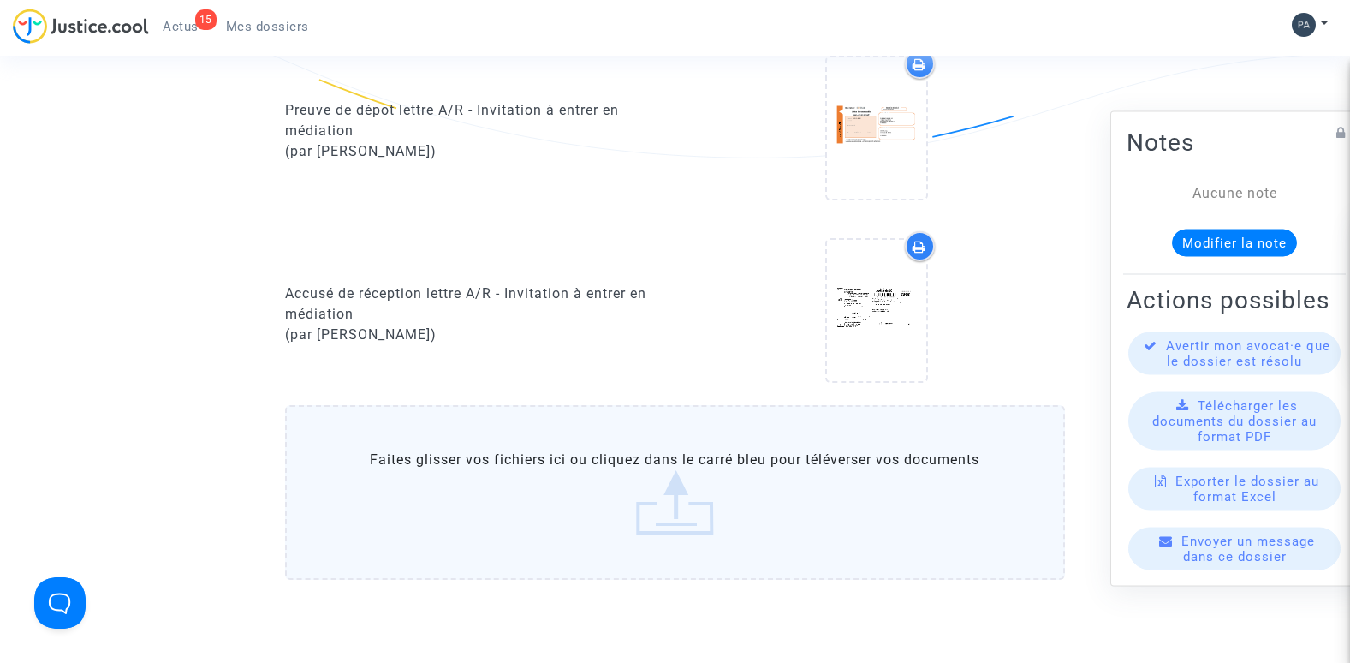
scroll to position [1098, 0]
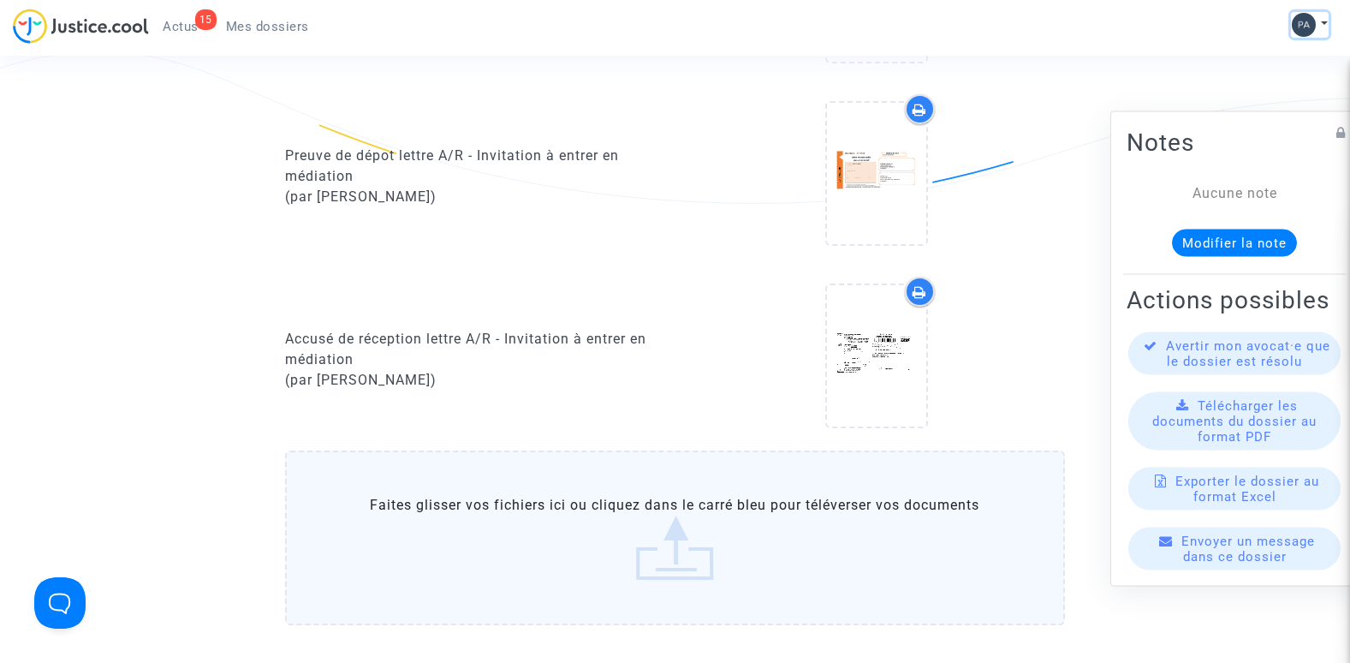
click at [1301, 25] on img at bounding box center [1304, 25] width 24 height 24
click at [1249, 110] on link "Déconnexion" at bounding box center [1260, 115] width 135 height 27
